Goal: Find specific page/section

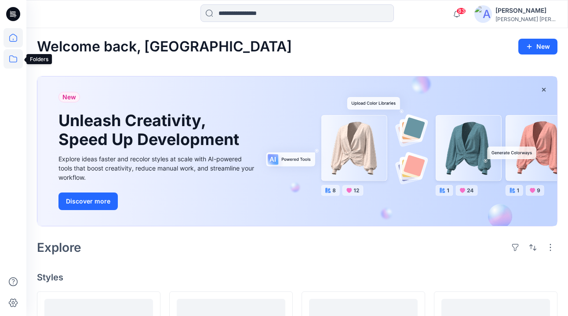
click at [15, 55] on icon at bounding box center [13, 58] width 19 height 19
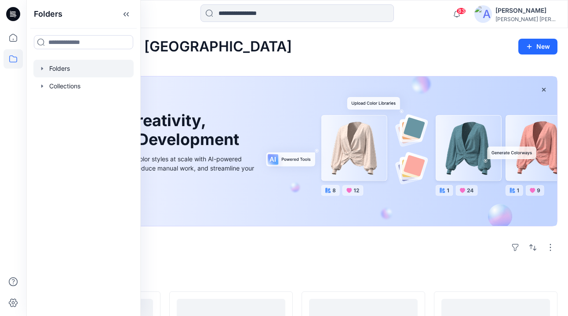
click at [60, 65] on div at bounding box center [83, 69] width 100 height 18
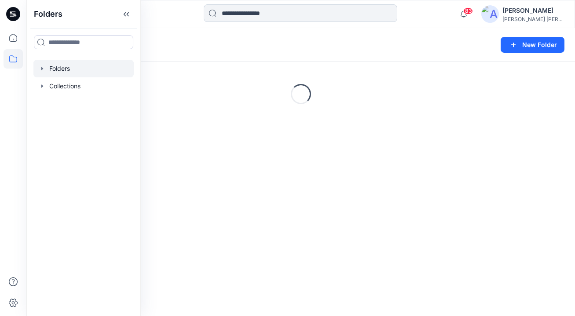
click at [238, 13] on input at bounding box center [301, 13] width 194 height 18
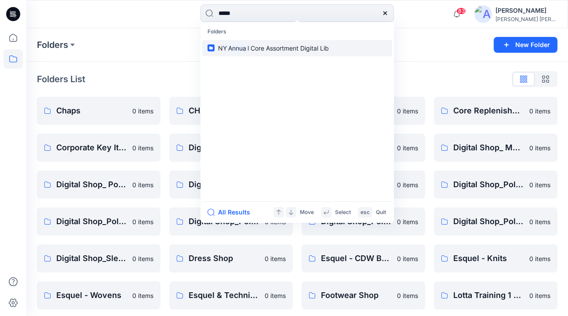
type input "*****"
click at [239, 43] on mark "Annua" at bounding box center [237, 48] width 21 height 10
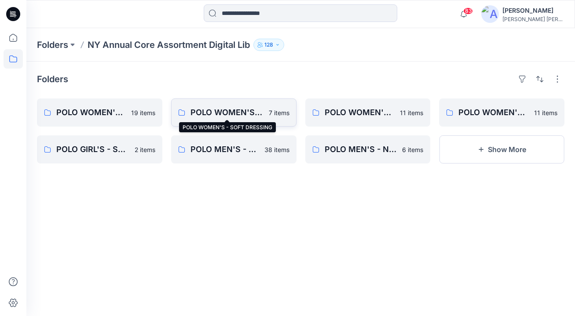
click at [222, 112] on p "POLO WOMEN'S - SOFT DRESSING" at bounding box center [226, 112] width 73 height 12
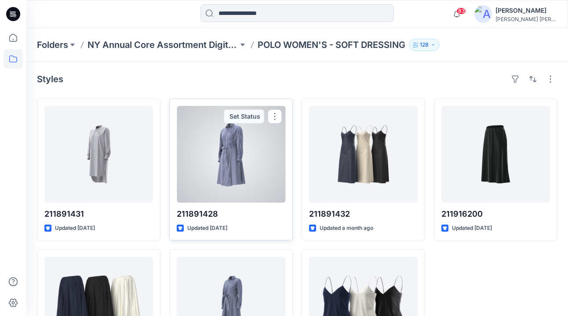
click at [231, 146] on div at bounding box center [231, 154] width 109 height 97
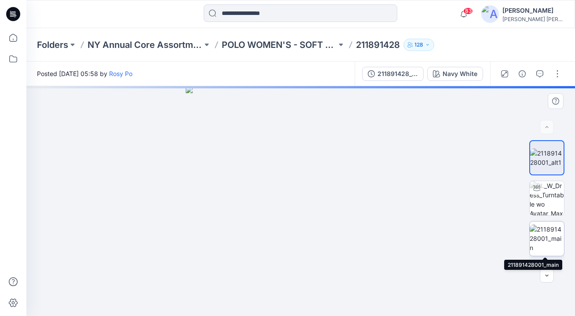
click at [545, 231] on img at bounding box center [547, 239] width 34 height 28
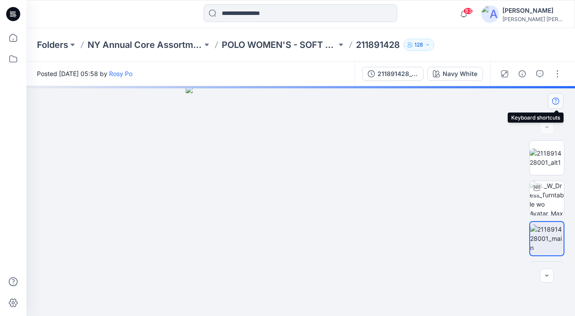
click at [556, 104] on icon "button" at bounding box center [555, 101] width 7 height 7
